Goal: Browse casually: Explore the website without a specific task or goal

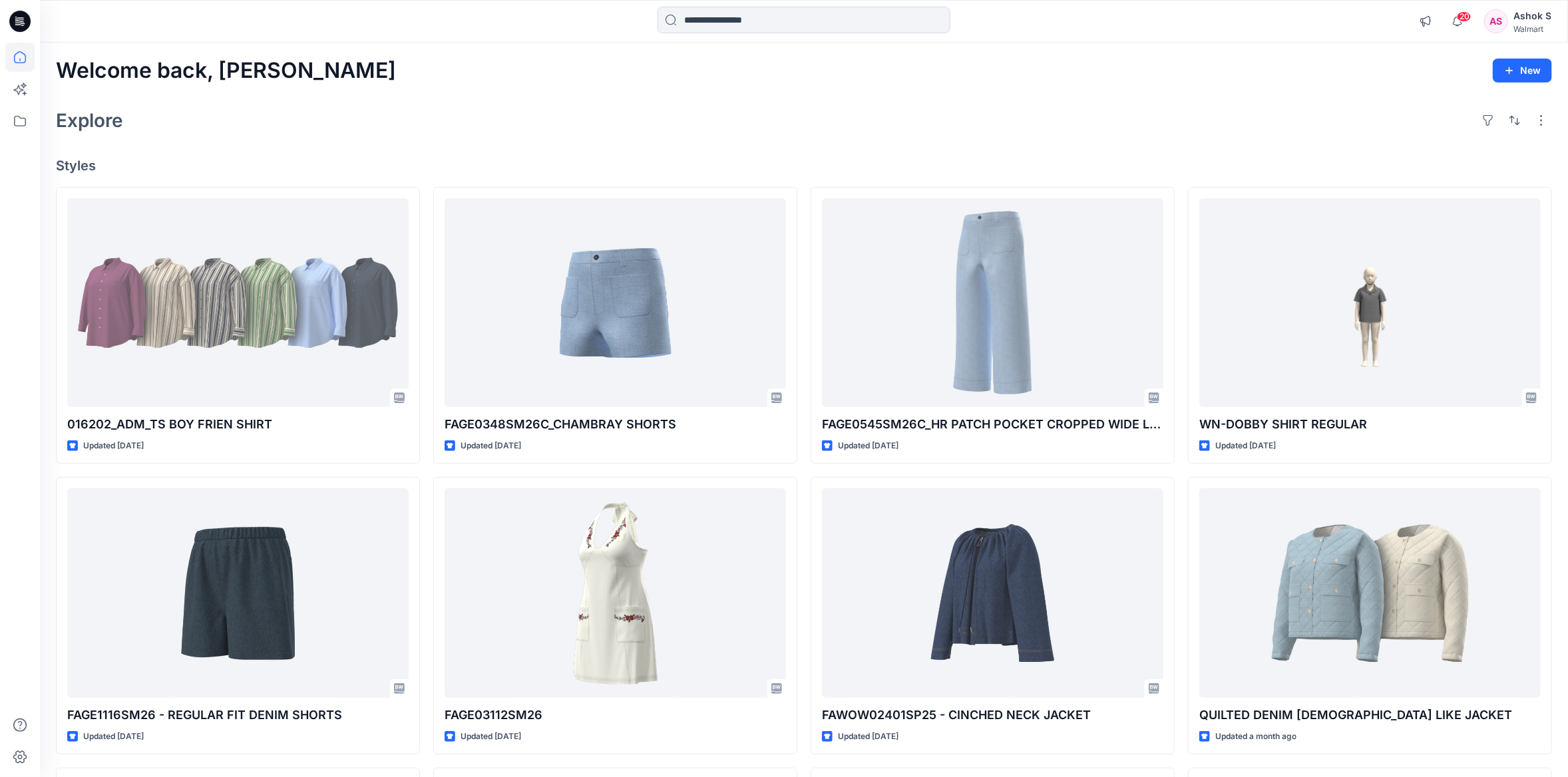
click at [496, 111] on div "Explore" at bounding box center [804, 120] width 1496 height 32
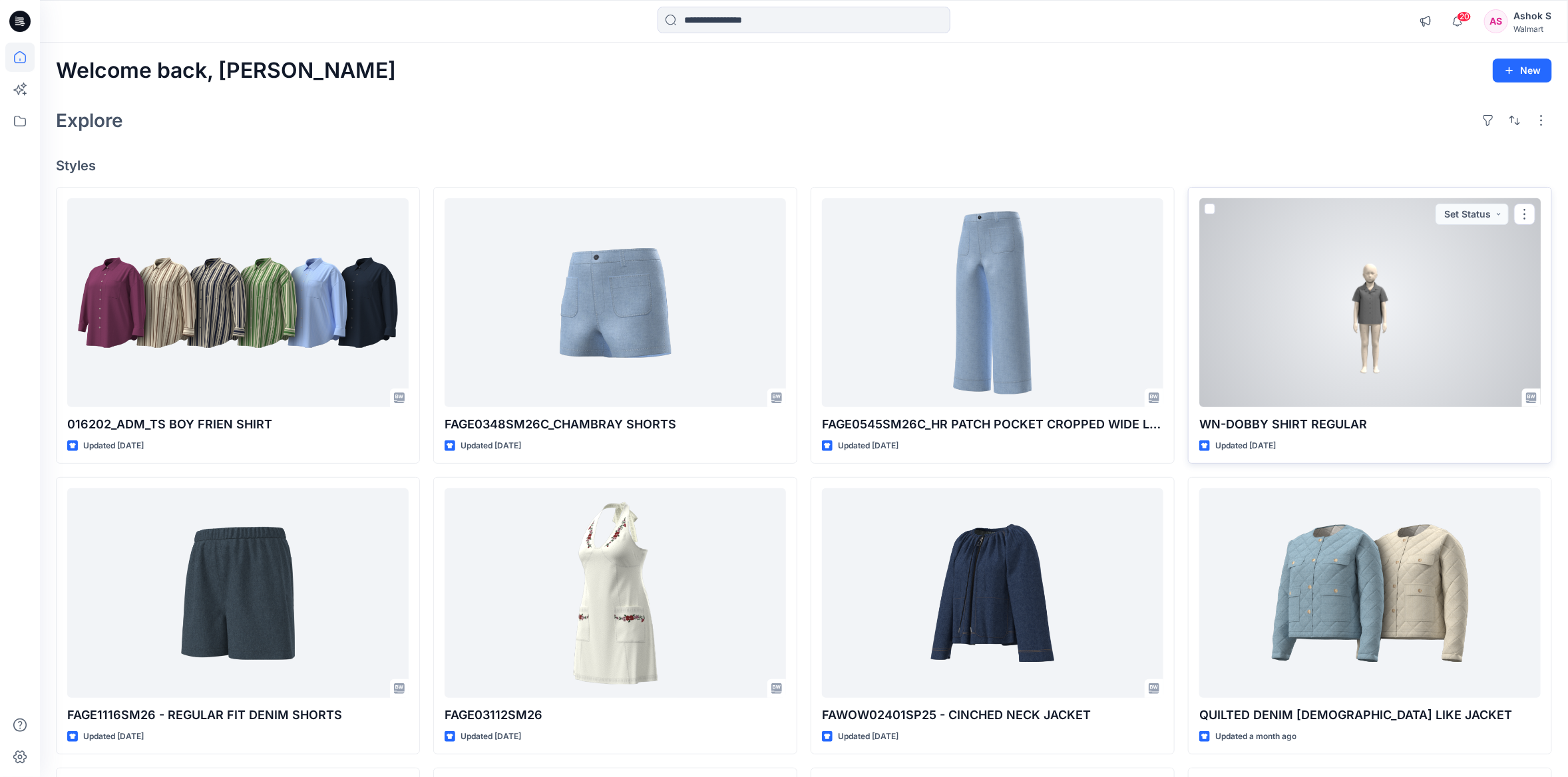
click at [1432, 340] on div at bounding box center [1370, 302] width 341 height 209
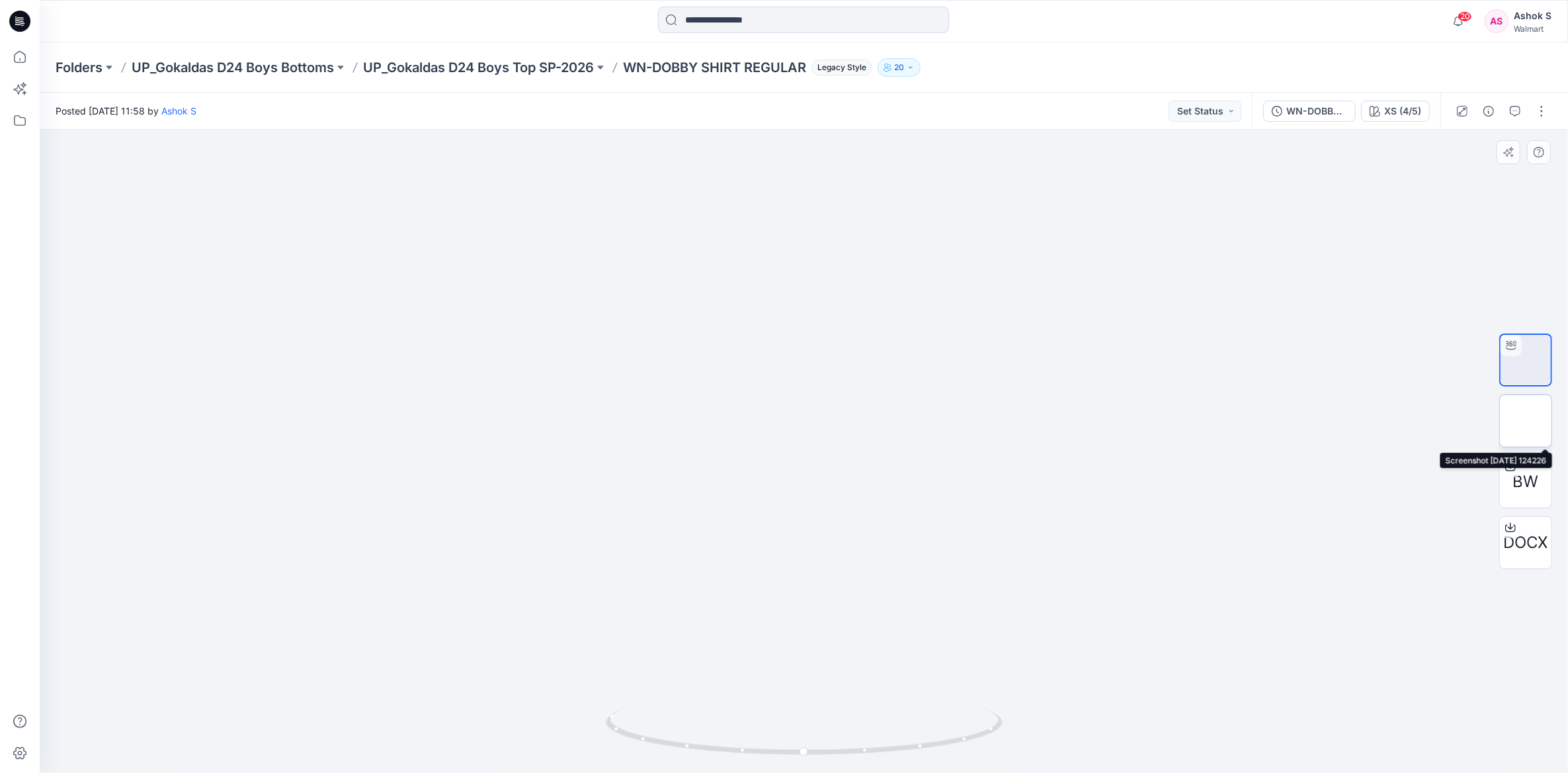
click at [1526, 421] on img at bounding box center [1526, 421] width 0 height 0
click at [1526, 360] on img at bounding box center [1526, 360] width 0 height 0
drag, startPoint x: 980, startPoint y: 734, endPoint x: 611, endPoint y: 729, distance: 369.0
click at [611, 729] on icon at bounding box center [805, 733] width 400 height 50
click at [1400, 107] on div "XS (4/5)" at bounding box center [1402, 111] width 37 height 15
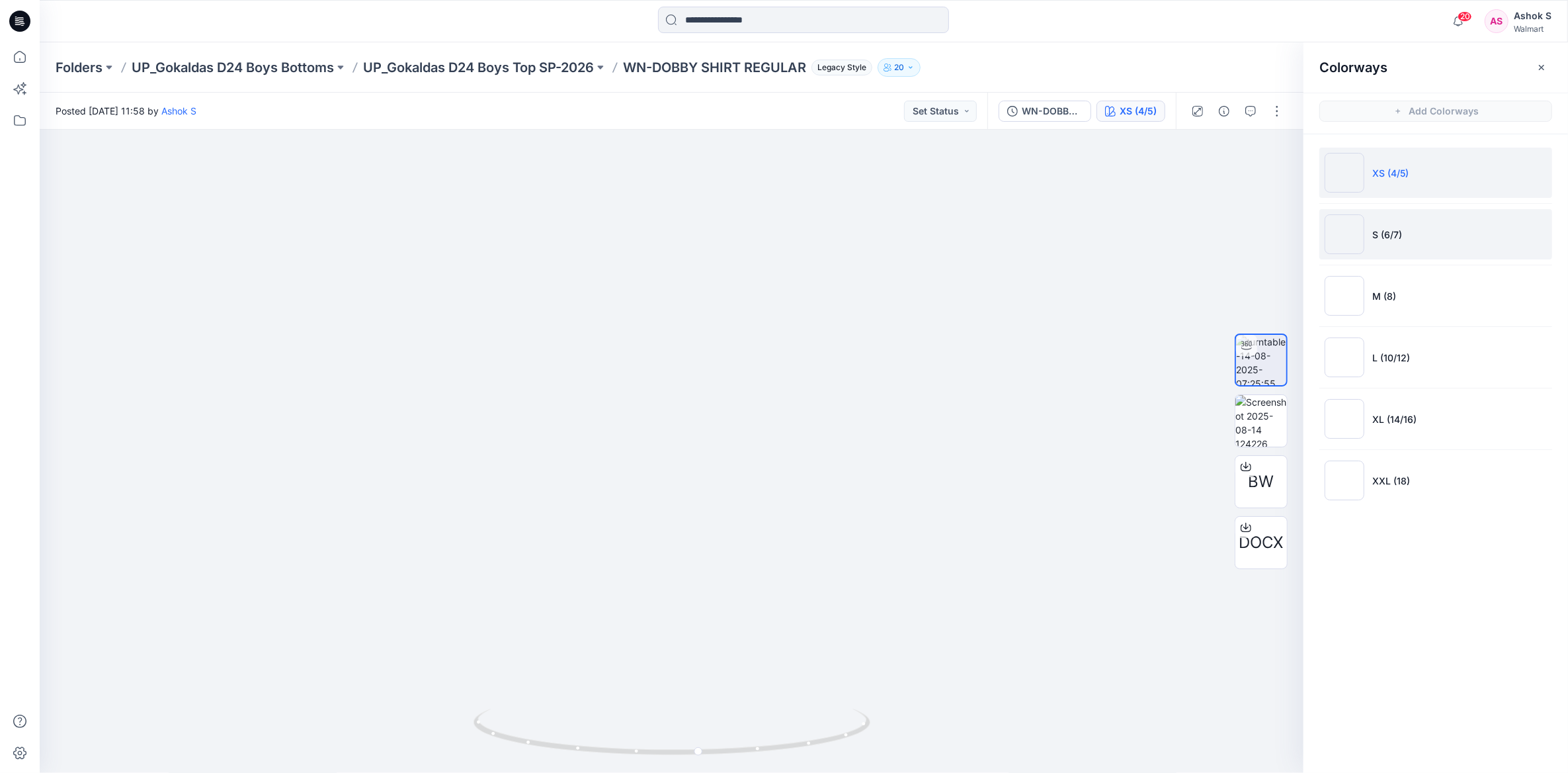
click at [1359, 233] on img at bounding box center [1344, 234] width 40 height 40
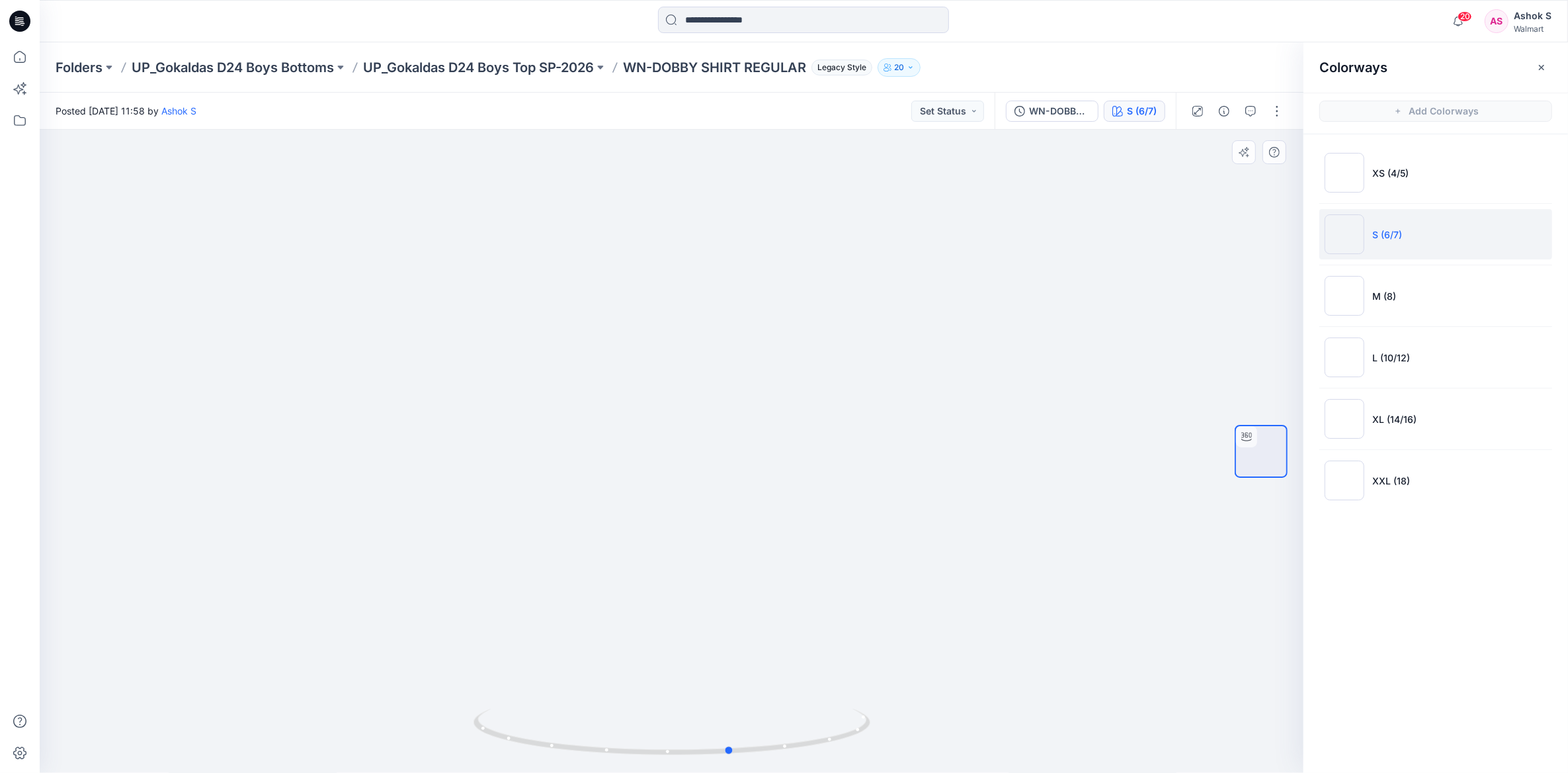
drag, startPoint x: 801, startPoint y: 747, endPoint x: 464, endPoint y: 729, distance: 337.5
click at [464, 729] on div at bounding box center [672, 451] width 1264 height 643
click at [1338, 279] on img at bounding box center [1344, 295] width 40 height 40
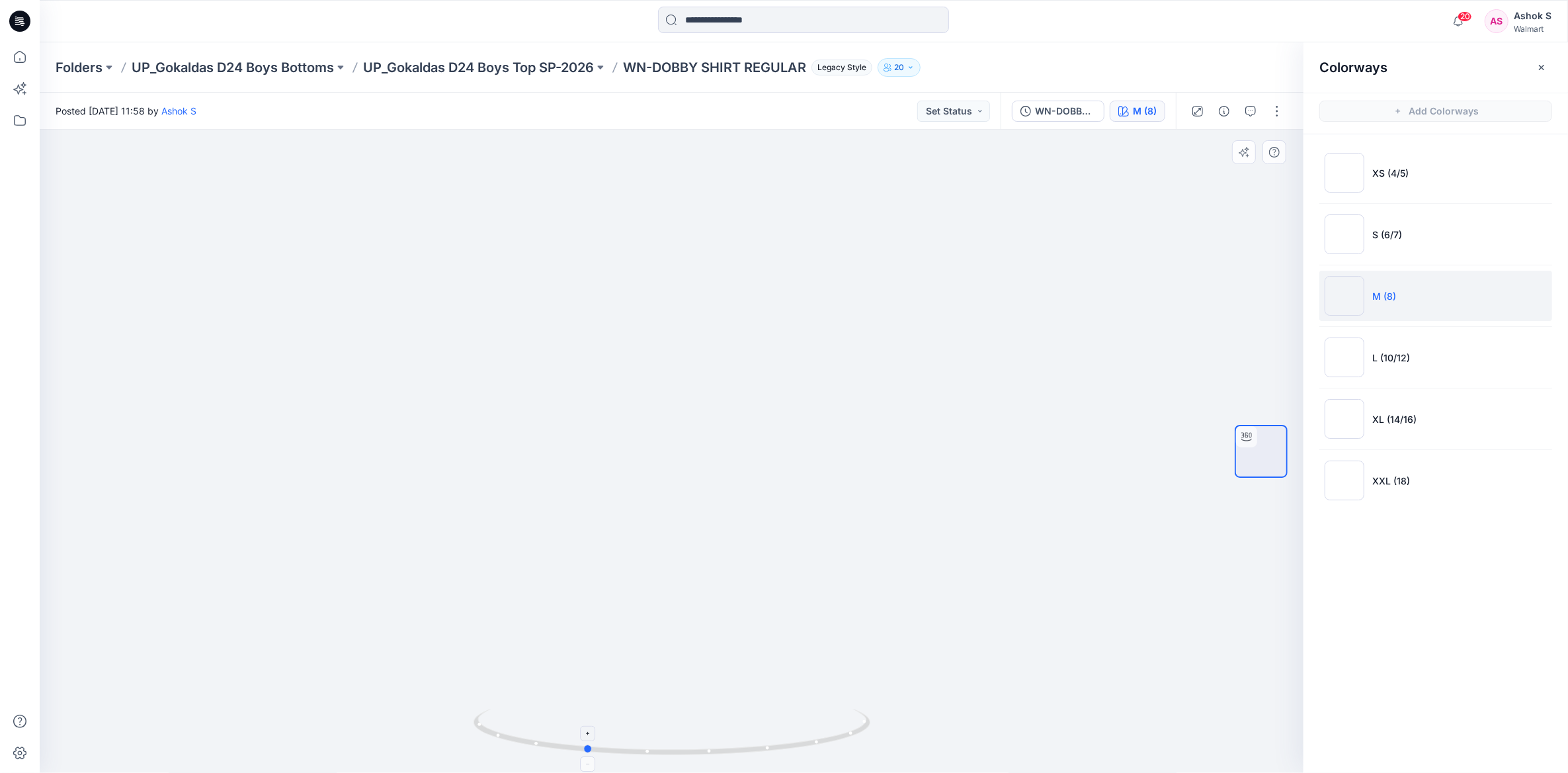
drag, startPoint x: 813, startPoint y: 745, endPoint x: 725, endPoint y: 738, distance: 88.3
click at [725, 738] on icon at bounding box center [673, 733] width 400 height 50
click at [1331, 362] on img at bounding box center [1344, 357] width 40 height 40
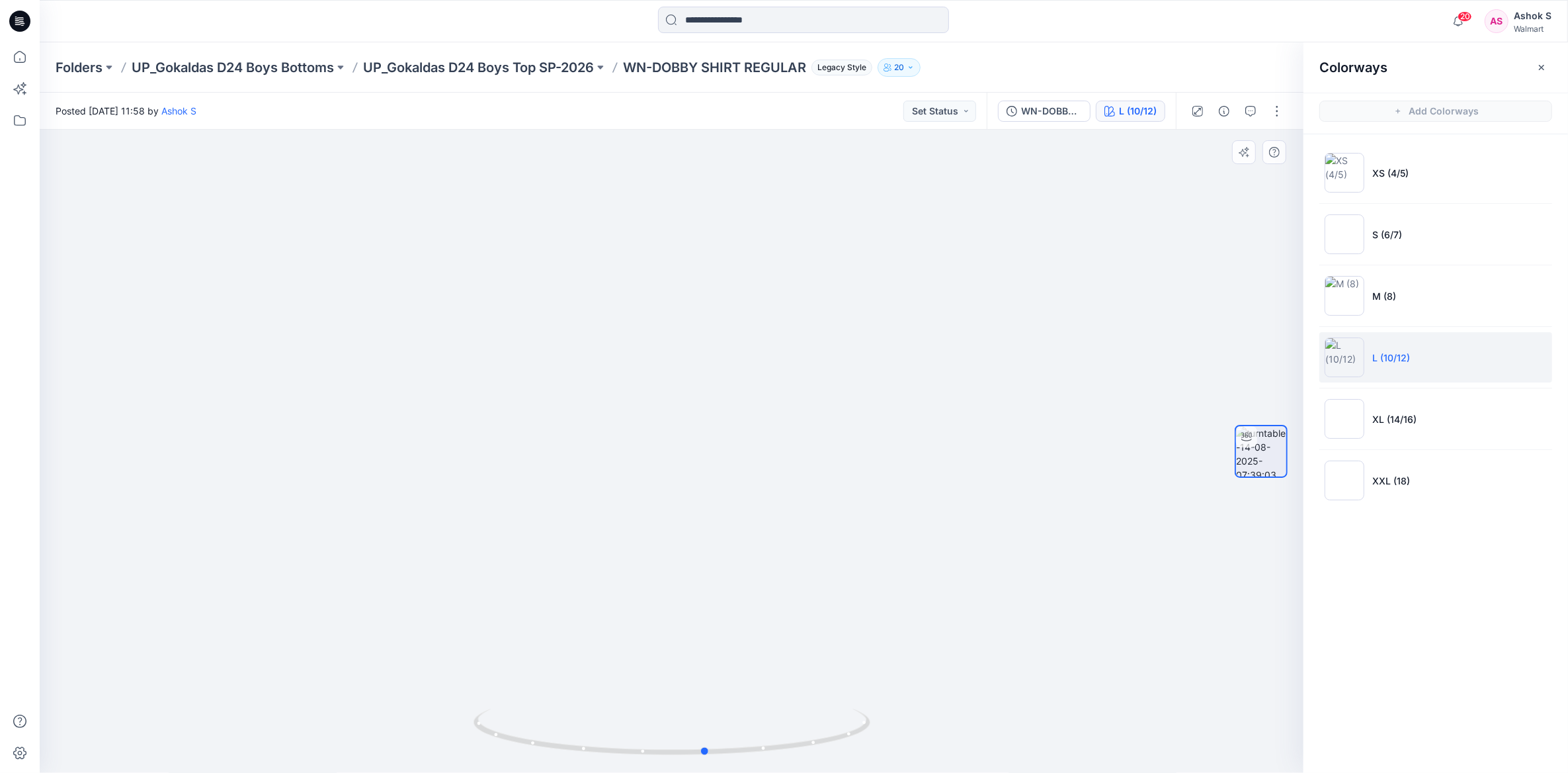
drag, startPoint x: 749, startPoint y: 744, endPoint x: 387, endPoint y: 705, distance: 364.1
click at [387, 705] on div at bounding box center [672, 451] width 1264 height 643
click at [1340, 402] on img at bounding box center [1344, 418] width 40 height 40
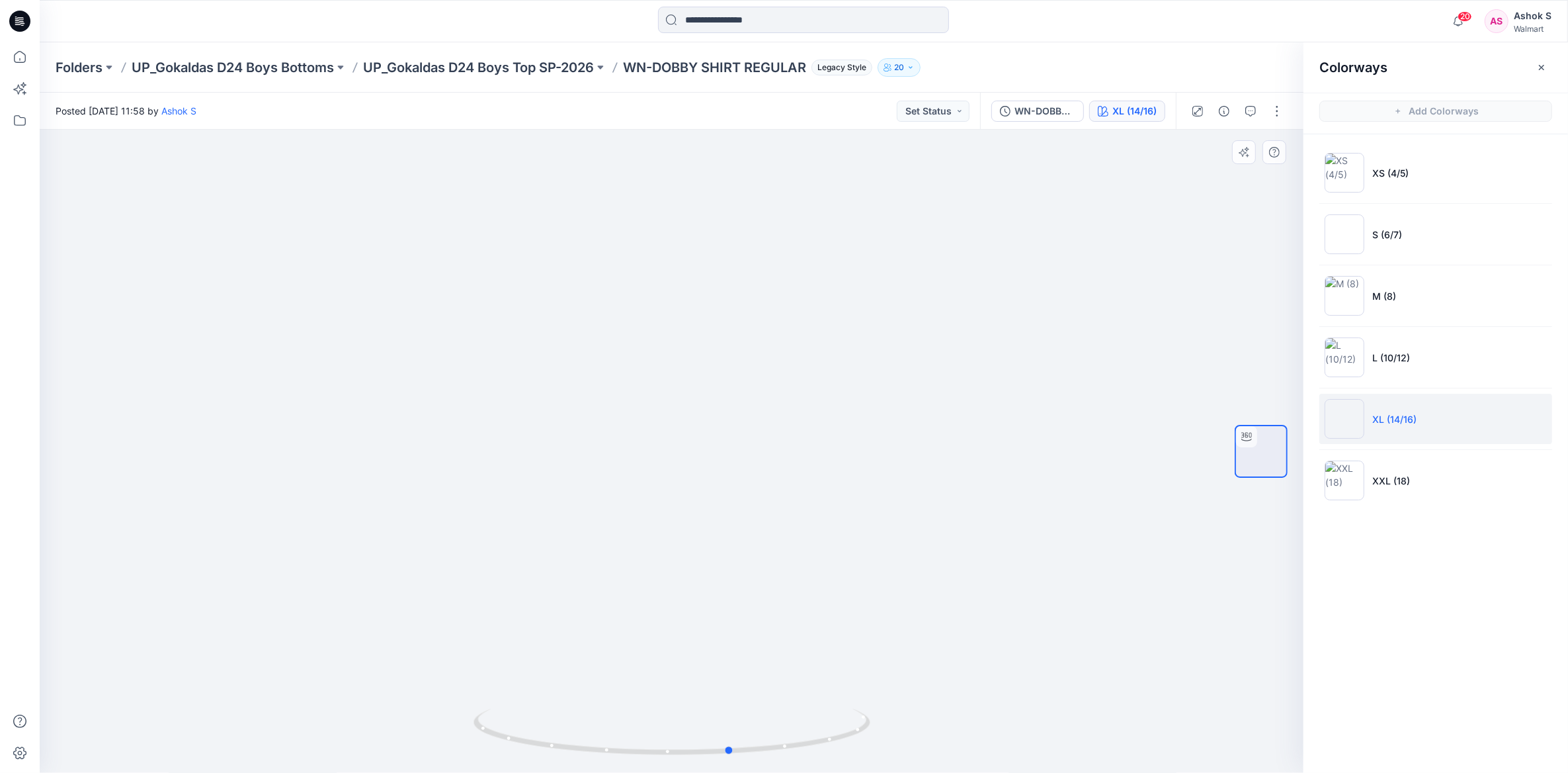
drag, startPoint x: 797, startPoint y: 740, endPoint x: 460, endPoint y: 735, distance: 337.0
click at [460, 735] on div at bounding box center [672, 451] width 1264 height 643
click at [1337, 474] on img at bounding box center [1344, 480] width 40 height 40
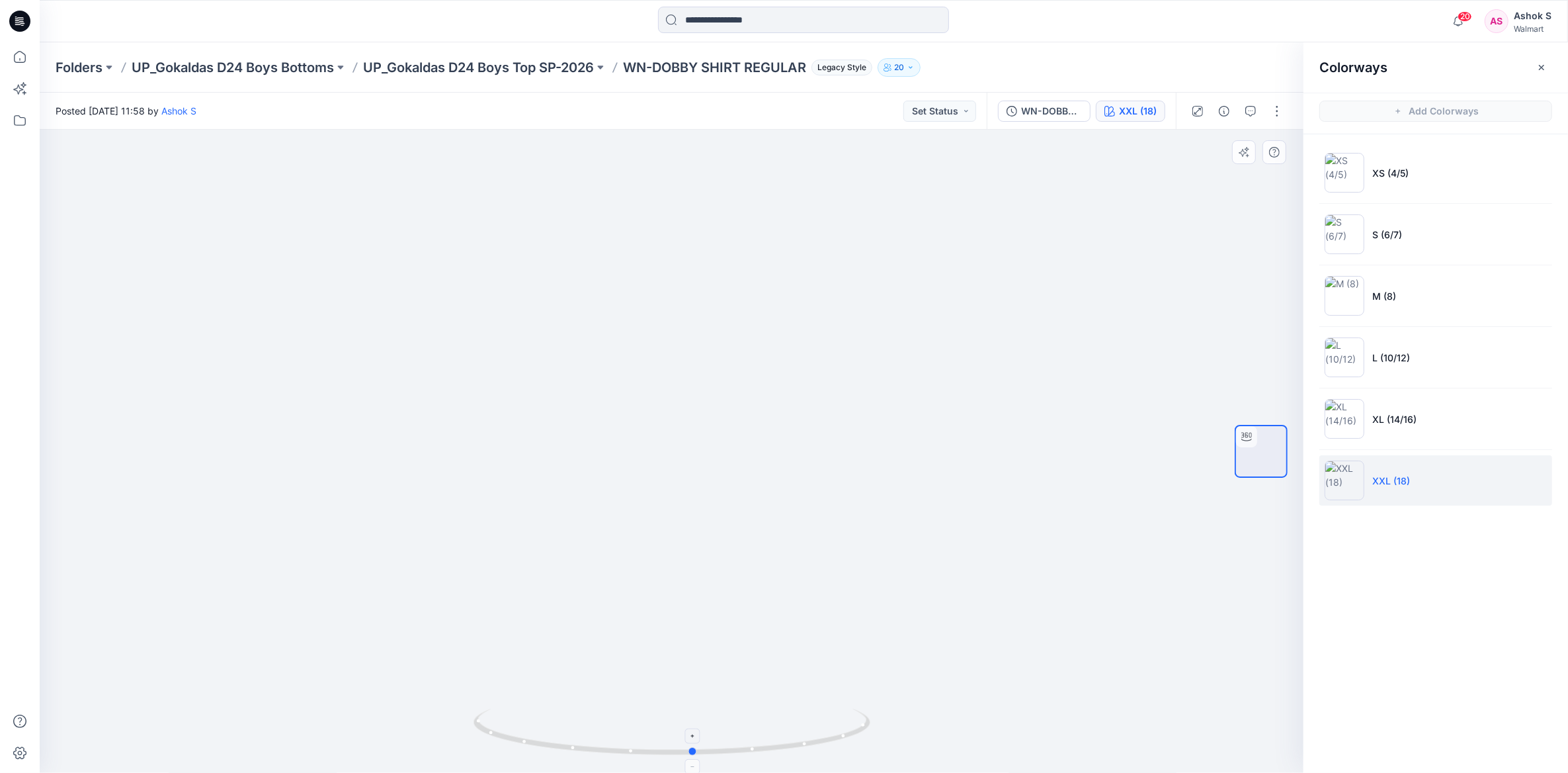
drag, startPoint x: 749, startPoint y: 731, endPoint x: 781, endPoint y: 731, distance: 32.0
click at [781, 731] on icon at bounding box center [673, 733] width 400 height 50
click at [1044, 104] on div "WN-DOBBY SHIRT REGULAR" at bounding box center [1051, 111] width 61 height 15
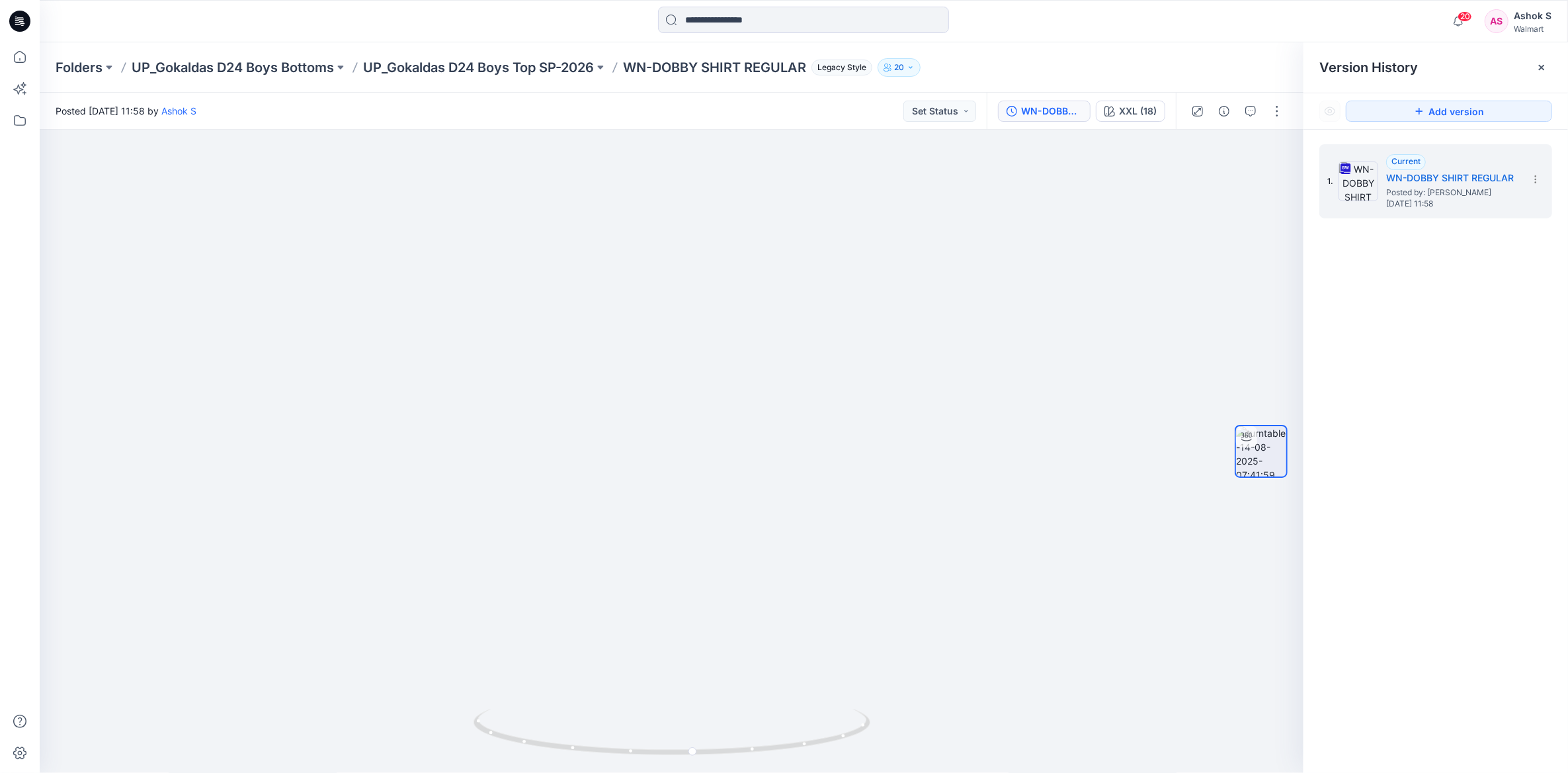
click at [668, 63] on p "WN-DOBBY SHIRT REGULAR" at bounding box center [714, 67] width 183 height 19
click at [544, 68] on p "UP_Gokaldas D24 Boys Top SP-2026" at bounding box center [478, 67] width 231 height 19
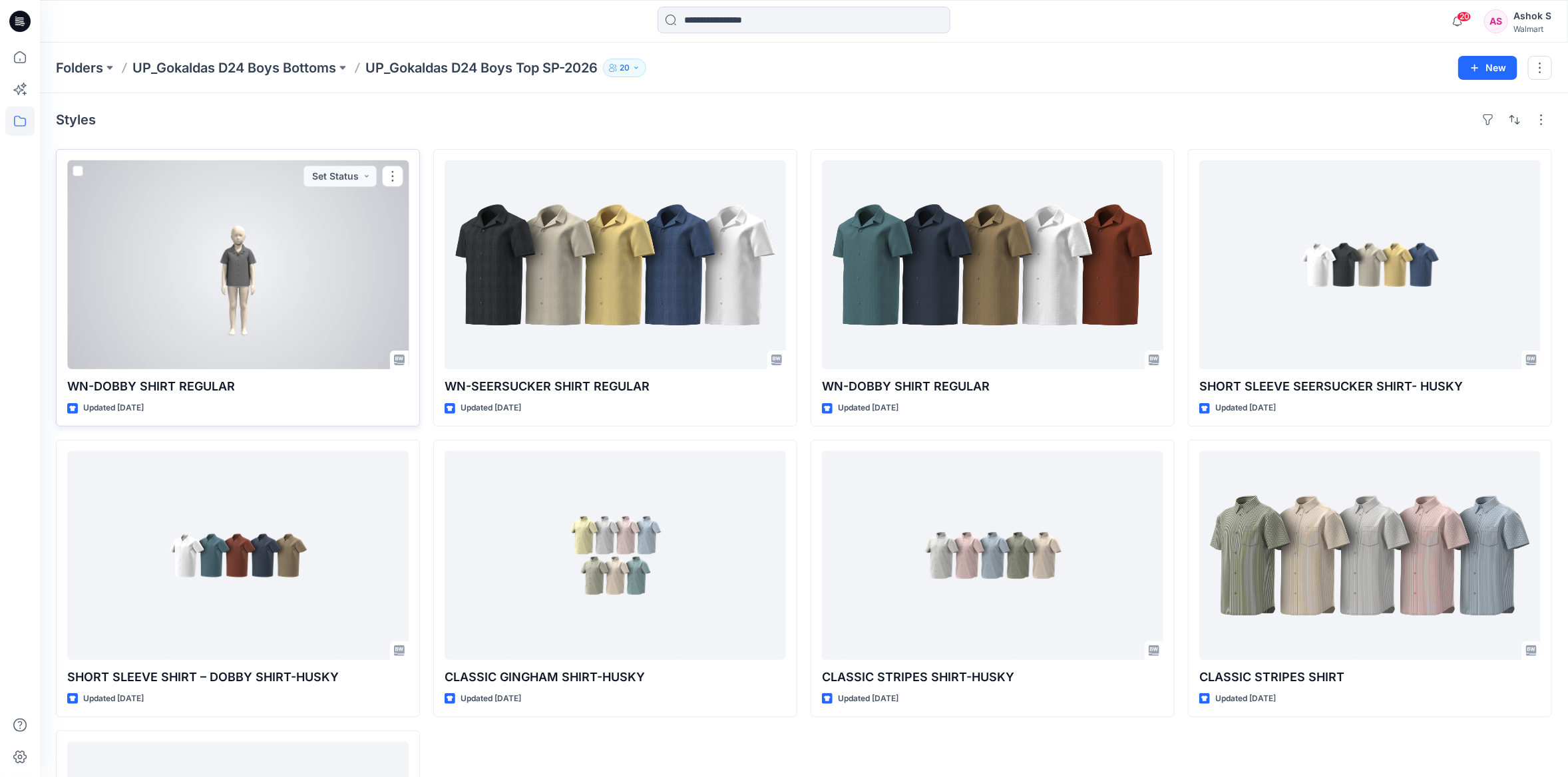
click at [258, 319] on div at bounding box center [238, 265] width 341 height 209
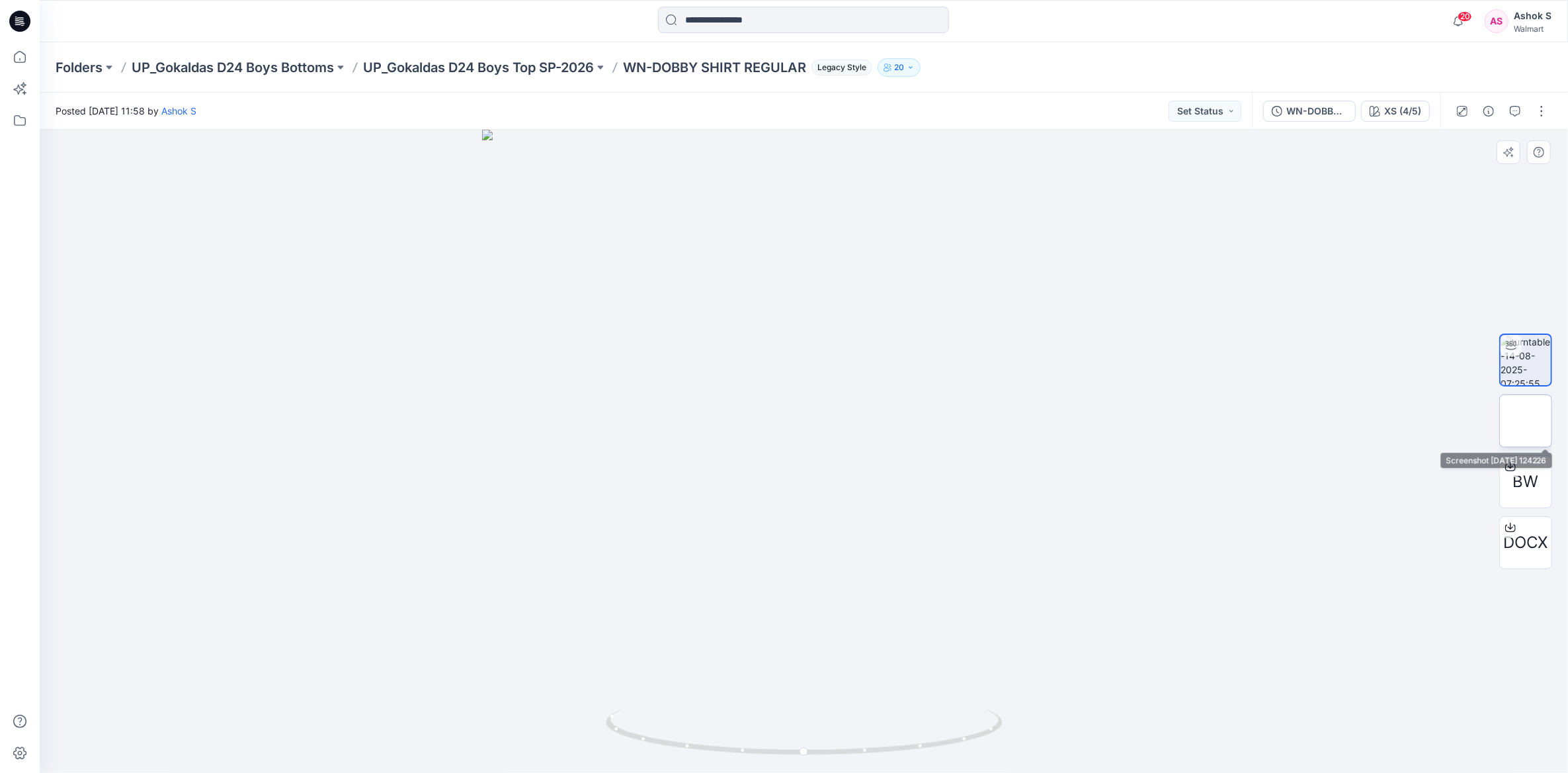
click at [1527, 422] on img at bounding box center [1525, 420] width 51 height 51
click at [20, 57] on icon at bounding box center [20, 57] width 29 height 29
